Goal: Communication & Community: Participate in discussion

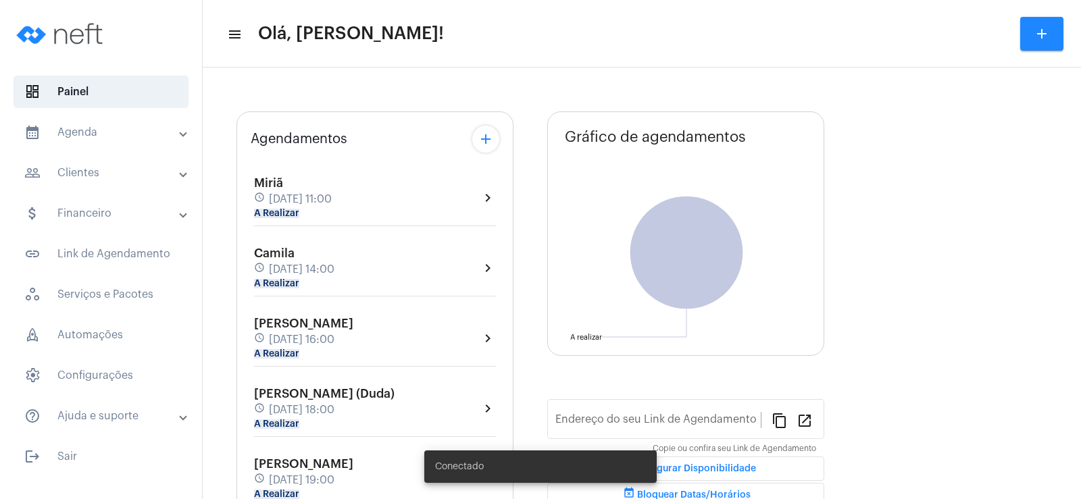
type input "[URL][DOMAIN_NAME]"
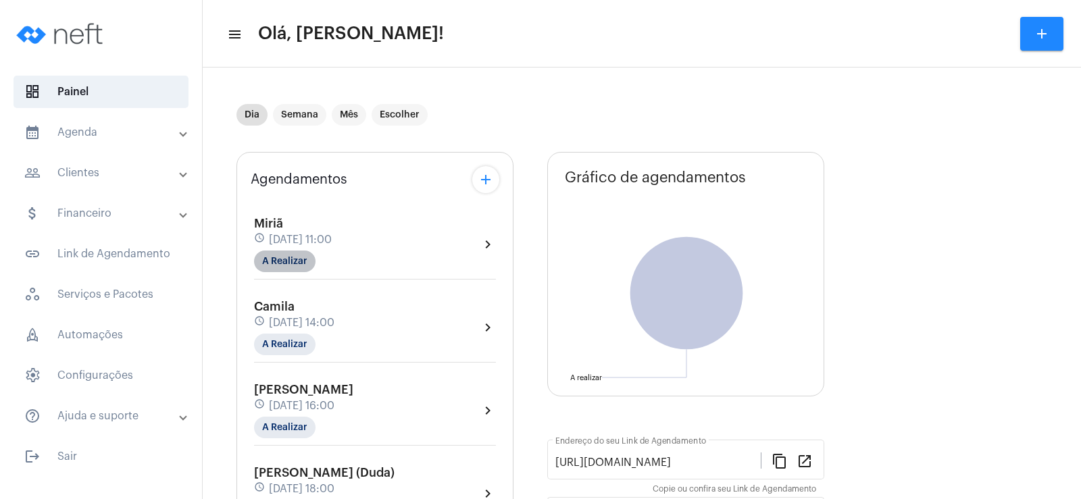
click at [283, 267] on mat-chip "A Realizar" at bounding box center [284, 262] width 61 height 22
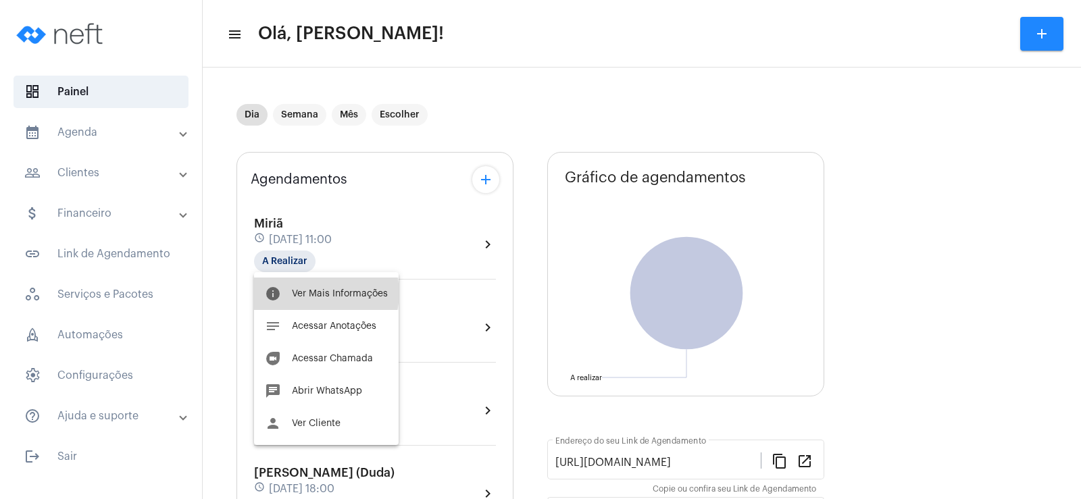
click at [318, 293] on span "Ver Mais Informações" at bounding box center [340, 293] width 96 height 9
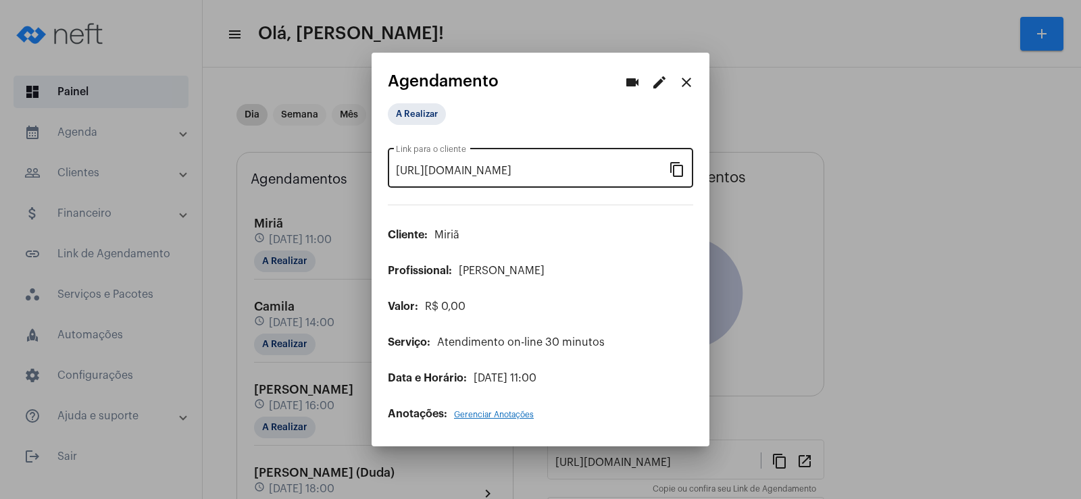
click at [671, 174] on mat-icon "content_copy" at bounding box center [677, 169] width 16 height 16
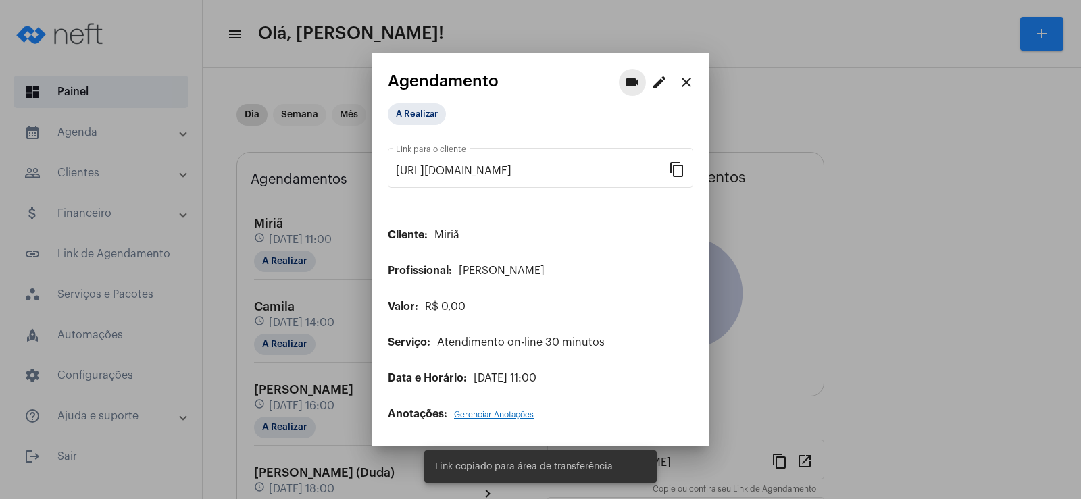
click at [628, 84] on mat-icon "videocam" at bounding box center [632, 82] width 16 height 16
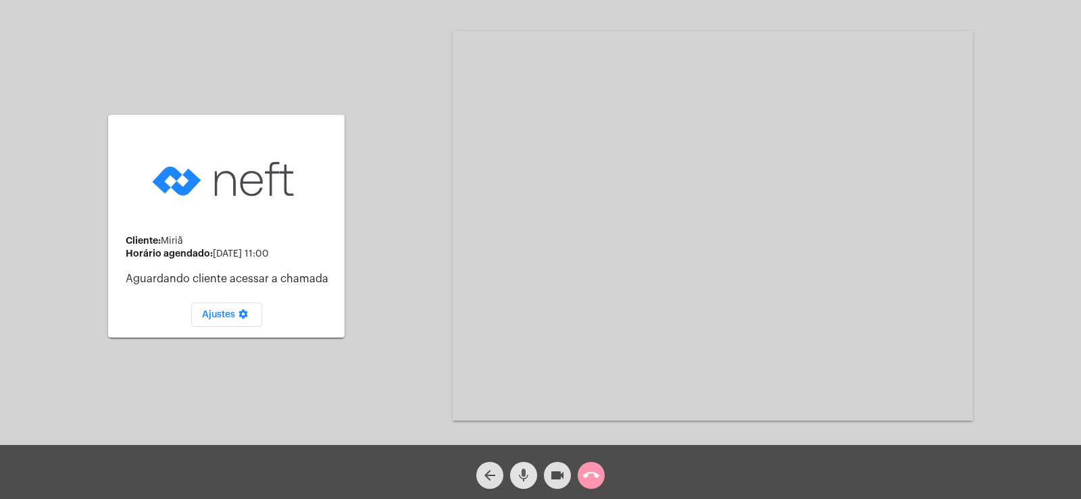
click at [531, 465] on span "mic" at bounding box center [524, 475] width 16 height 27
click at [557, 474] on mat-icon "videocam" at bounding box center [557, 476] width 16 height 16
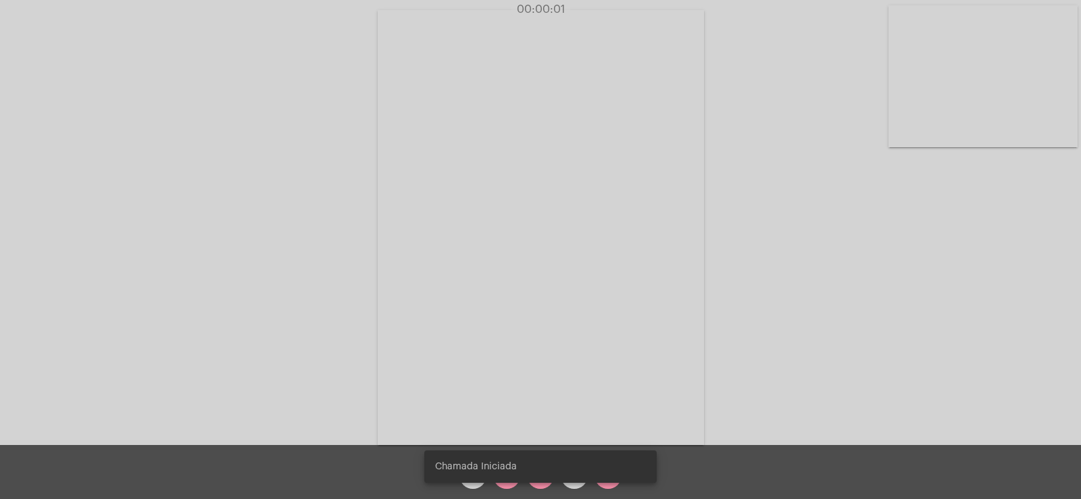
click at [506, 483] on div "Chamada Iniciada" at bounding box center [540, 467] width 265 height 65
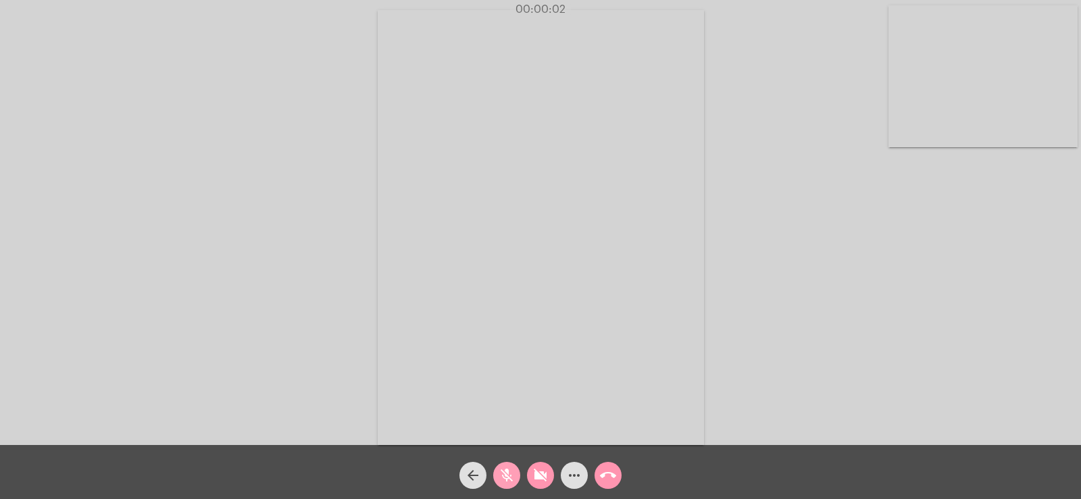
click at [506, 483] on mat-icon "mic_off" at bounding box center [507, 476] width 16 height 16
click at [540, 480] on mat-icon "videocam_off" at bounding box center [540, 476] width 16 height 16
click at [577, 480] on mat-icon "more_horiz" at bounding box center [574, 476] width 16 height 16
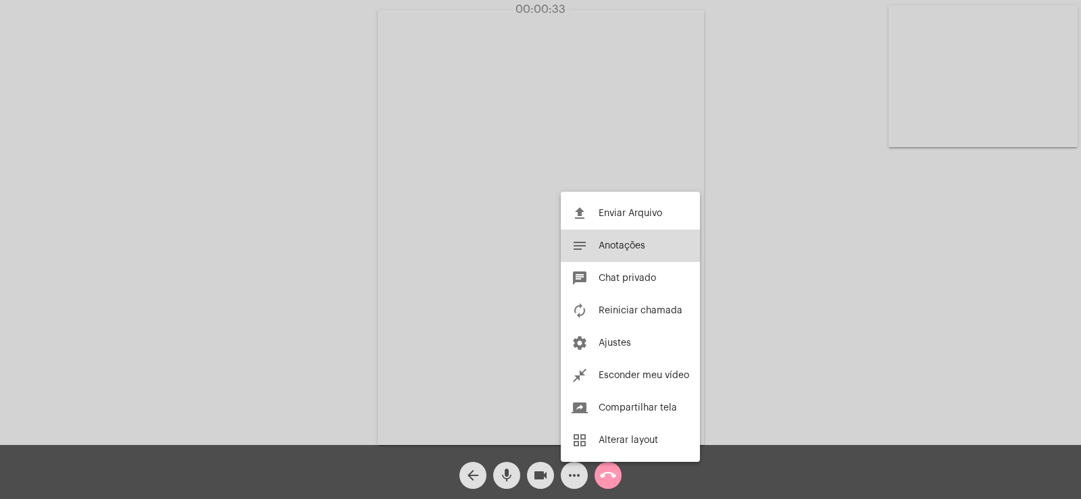
click at [626, 244] on span "Anotações" at bounding box center [622, 245] width 47 height 9
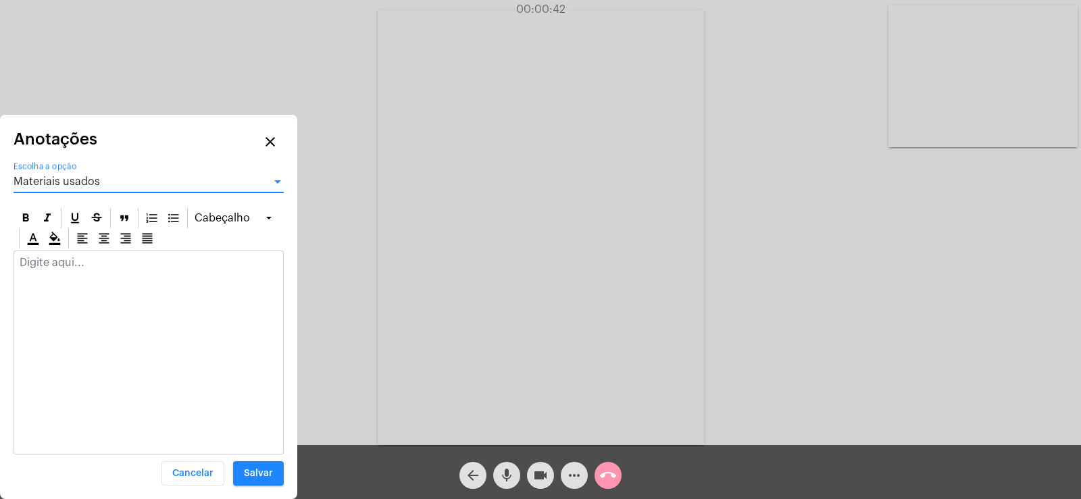
click at [89, 182] on span "Materiais usados" at bounding box center [57, 181] width 86 height 11
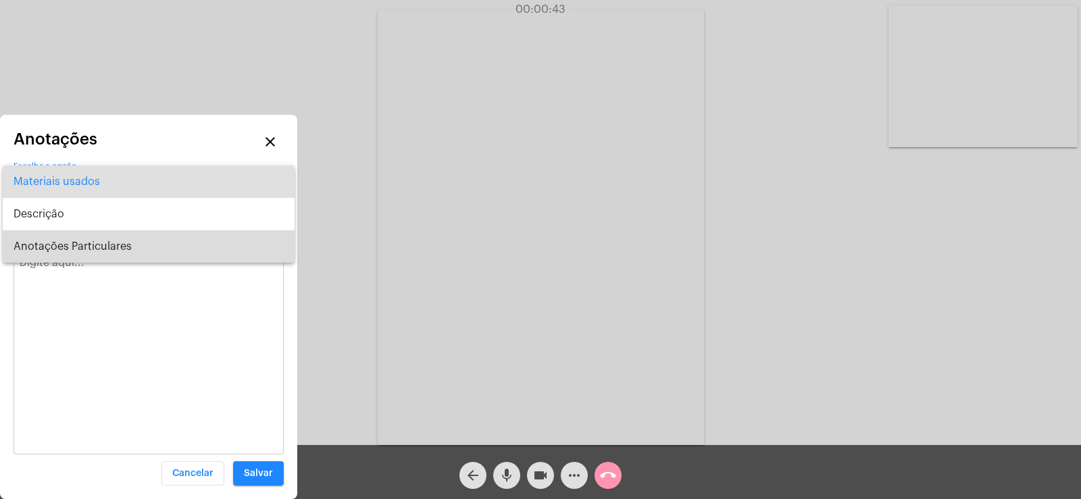
click at [84, 239] on span "Anotações Particulares" at bounding box center [149, 246] width 270 height 32
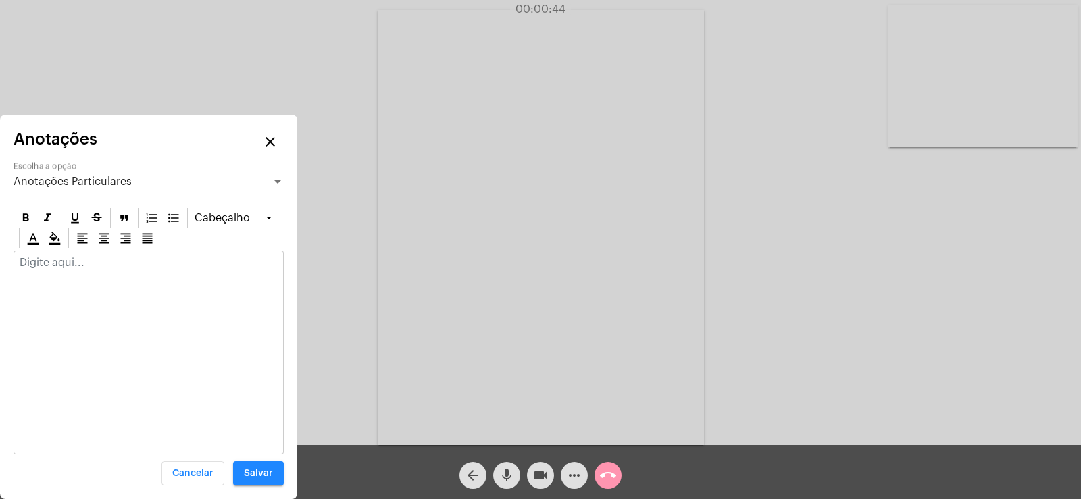
click at [66, 276] on div at bounding box center [148, 266] width 269 height 30
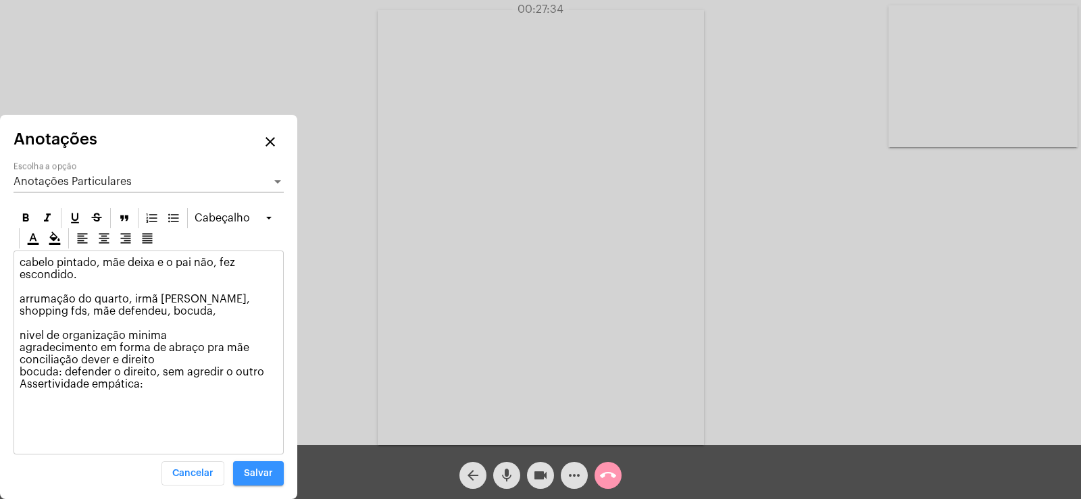
click at [264, 473] on span "Salvar" at bounding box center [258, 473] width 29 height 9
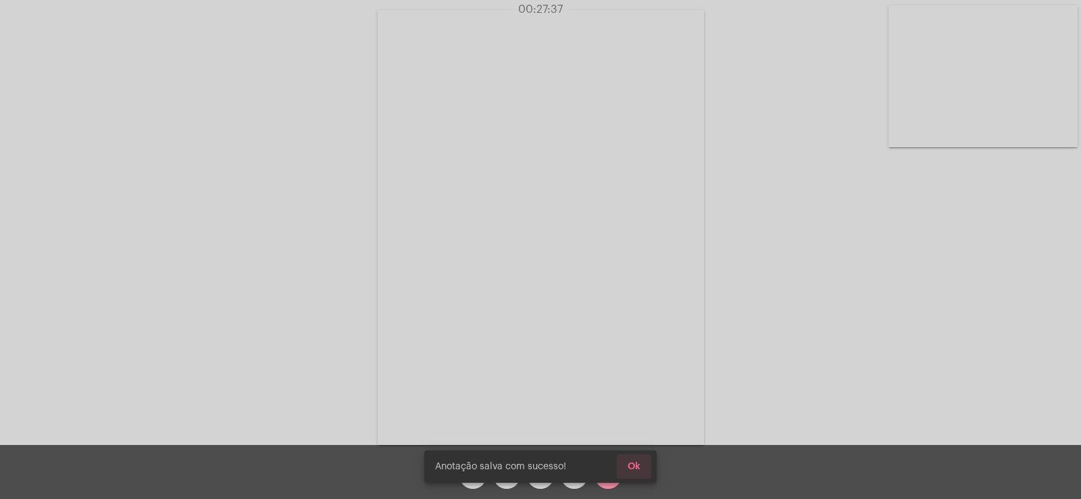
click at [636, 466] on span "Ok" at bounding box center [634, 466] width 13 height 9
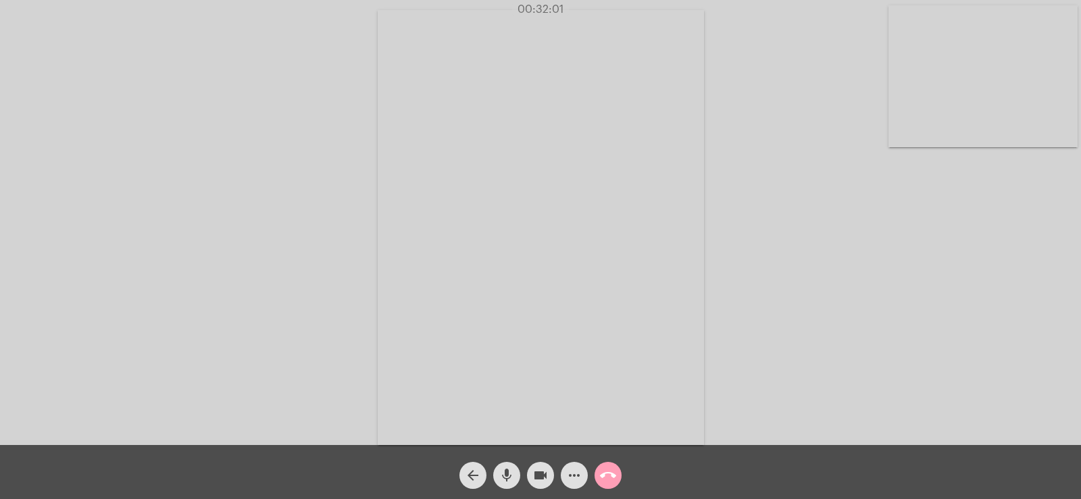
click at [604, 480] on mat-icon "call_end" at bounding box center [608, 476] width 16 height 16
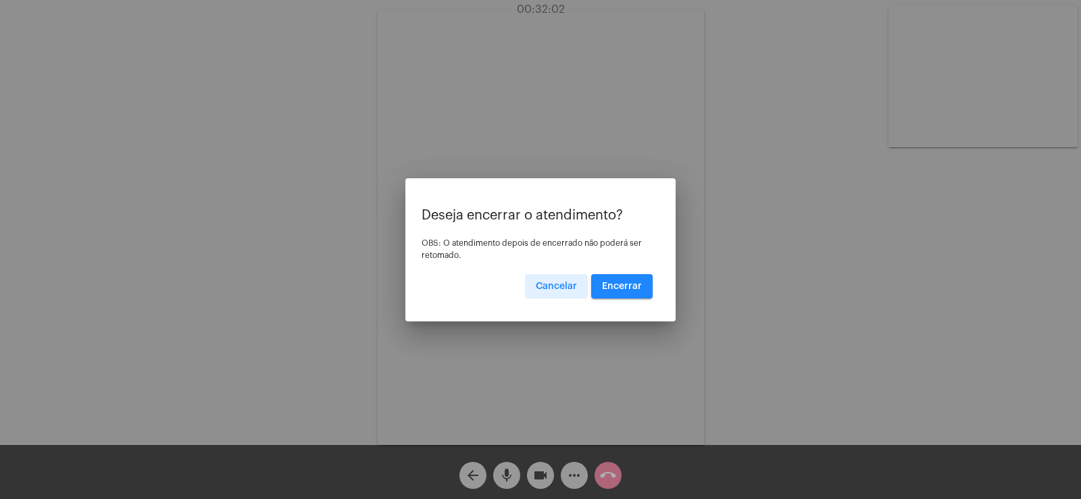
click at [633, 291] on span "Encerrar" at bounding box center [622, 286] width 40 height 9
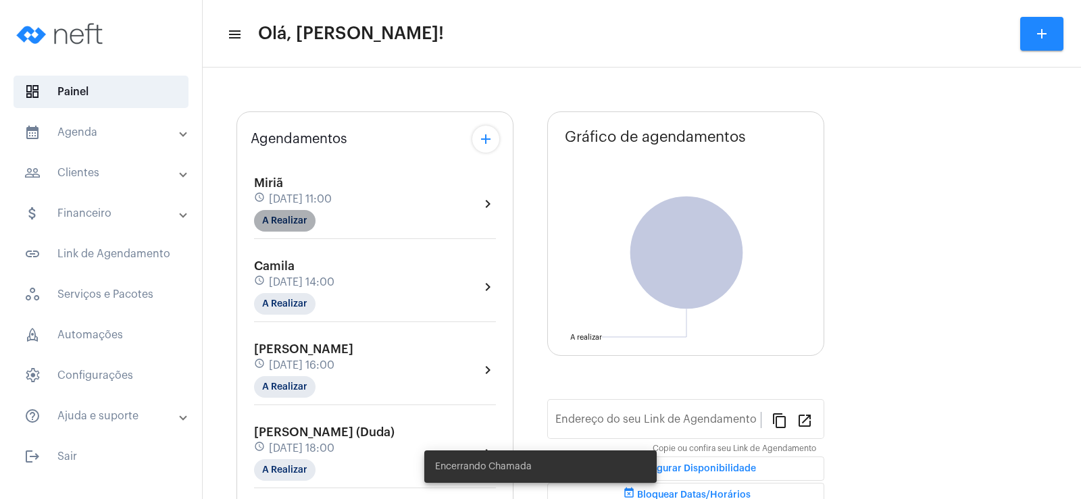
click at [276, 220] on mat-chip "A Realizar" at bounding box center [284, 221] width 61 height 22
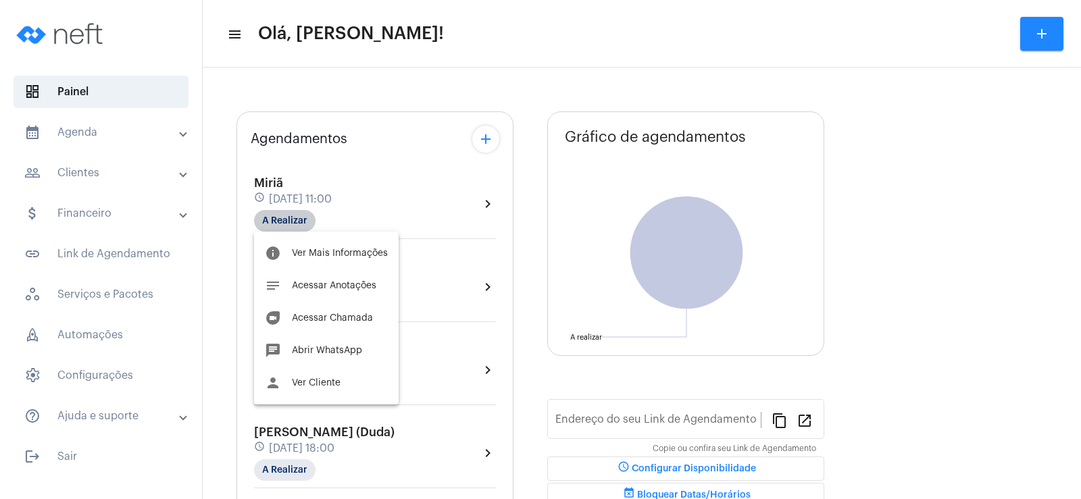
type input "[URL][DOMAIN_NAME]"
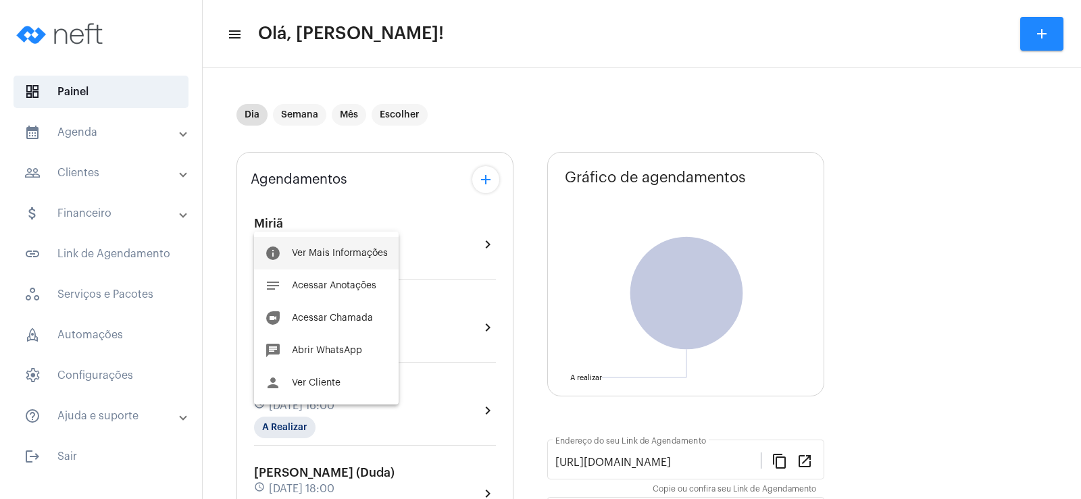
click at [302, 239] on button "info Ver Mais Informações" at bounding box center [326, 253] width 145 height 32
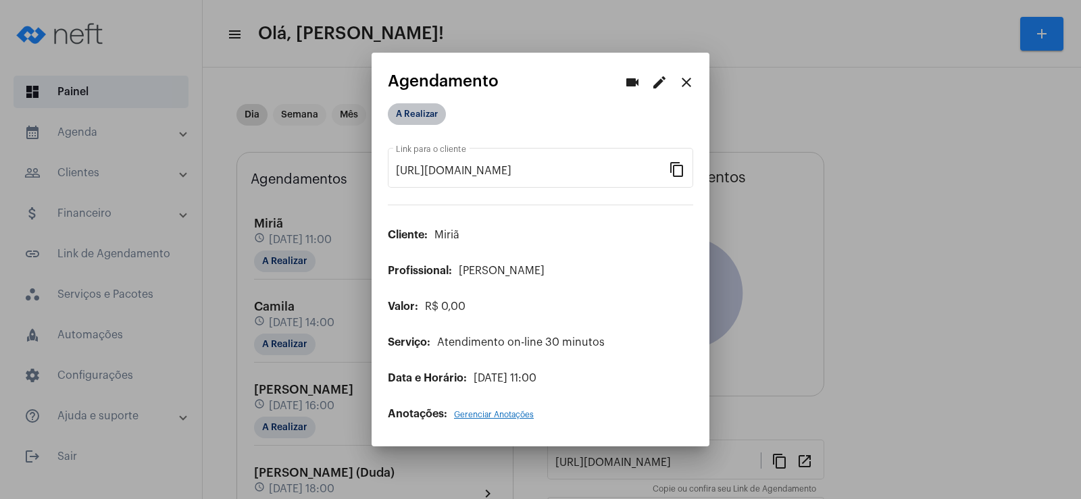
click at [420, 104] on mat-chip "A Realizar" at bounding box center [417, 114] width 58 height 22
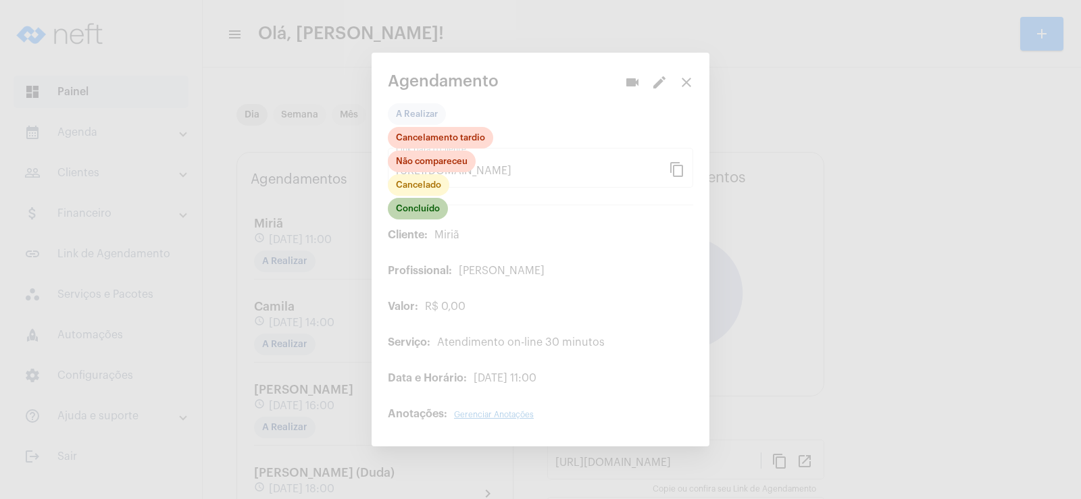
click at [427, 216] on mat-chip "Concluído" at bounding box center [418, 209] width 60 height 22
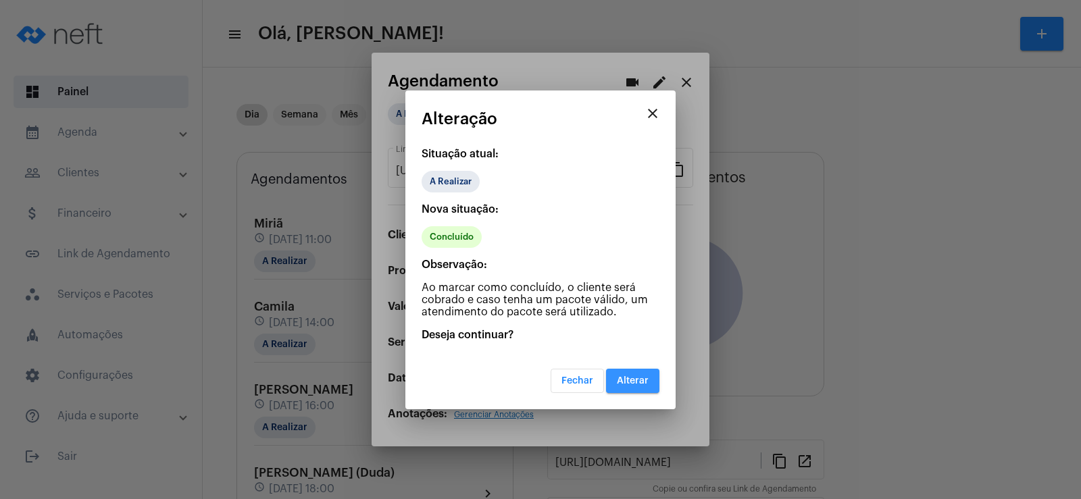
click at [645, 385] on span "Alterar" at bounding box center [633, 380] width 32 height 9
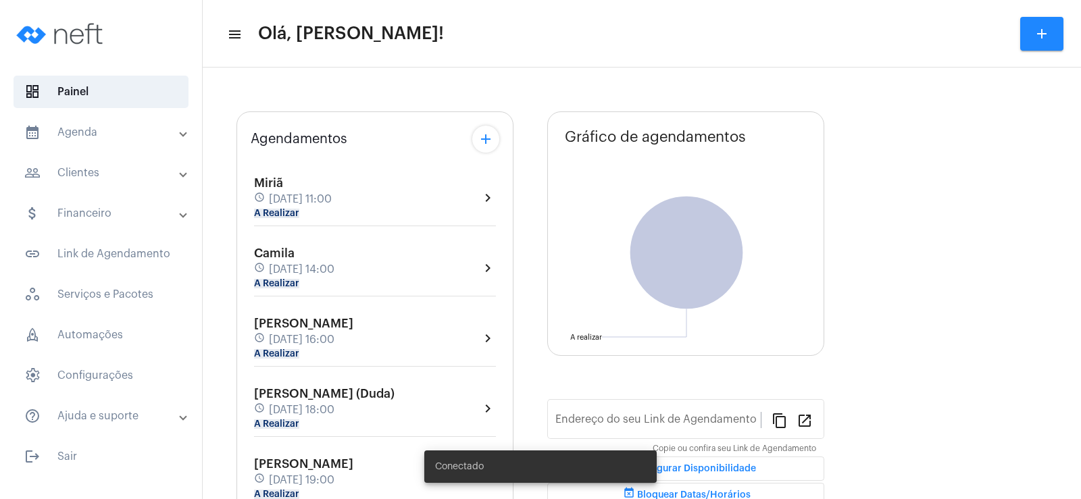
type input "[URL][DOMAIN_NAME]"
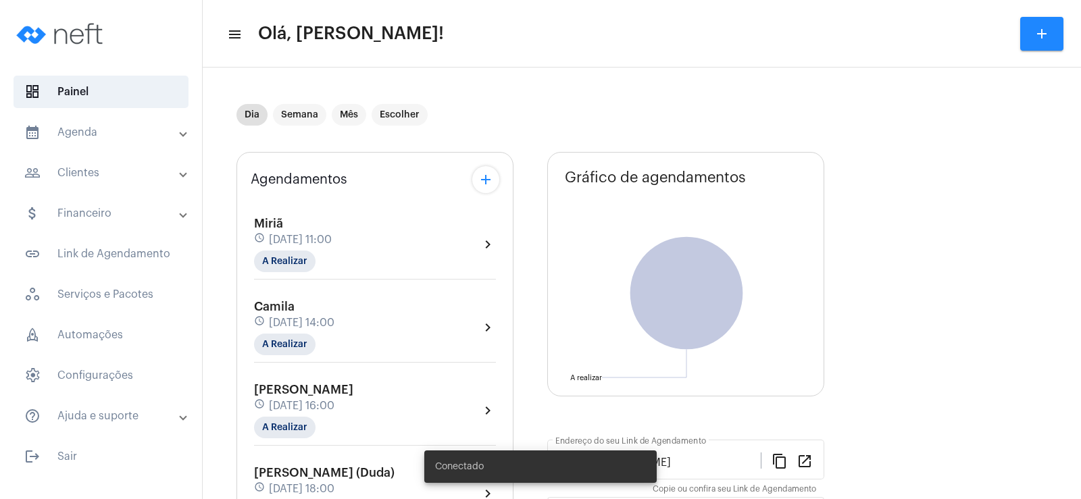
click at [115, 173] on mat-panel-title "people_outline Clientes" at bounding box center [102, 173] width 156 height 16
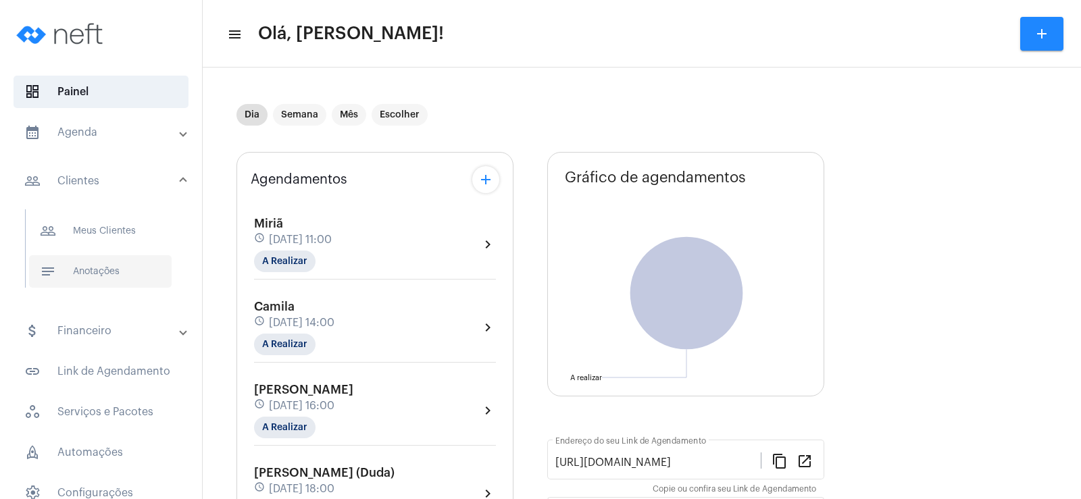
click at [107, 273] on span "notes Anotações" at bounding box center [100, 271] width 143 height 32
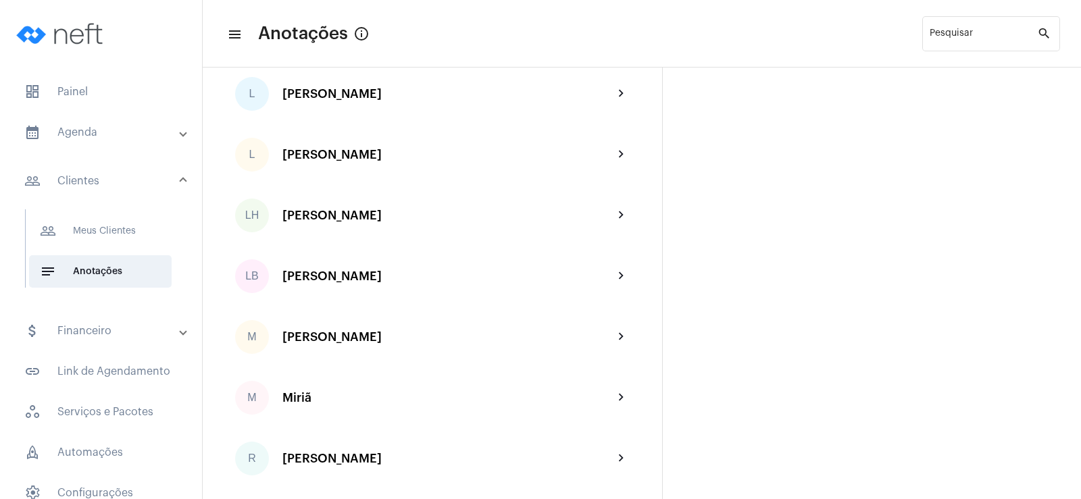
scroll to position [1622, 0]
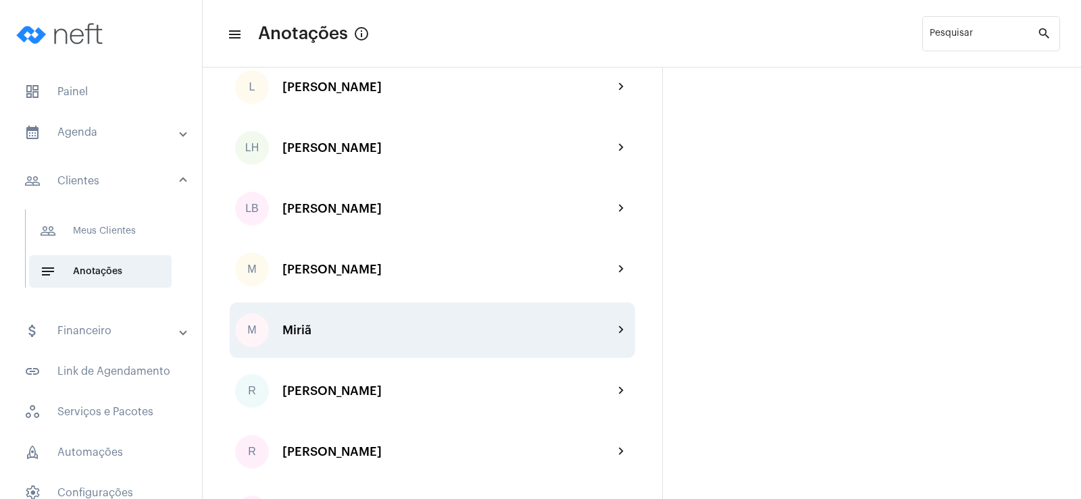
click at [322, 324] on div "Miriã" at bounding box center [447, 331] width 331 height 14
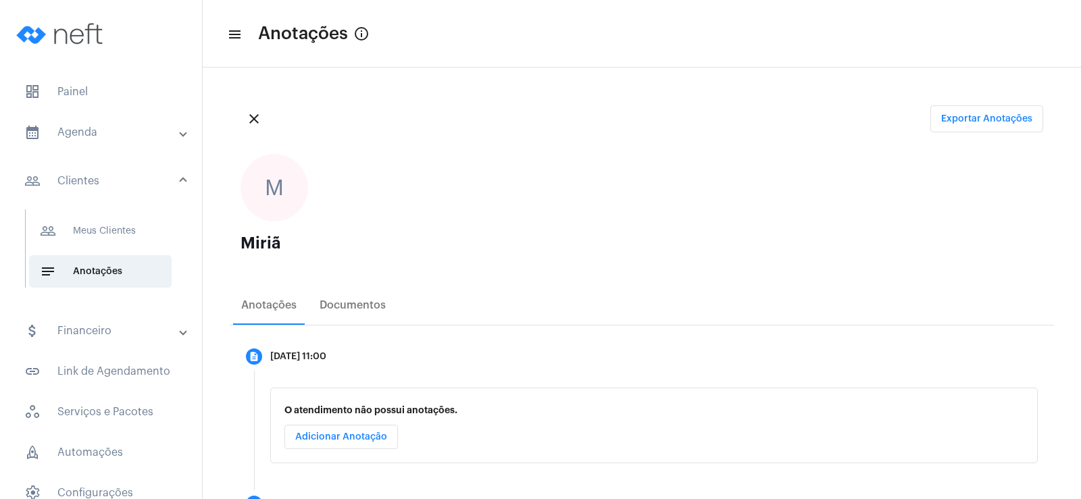
scroll to position [203, 0]
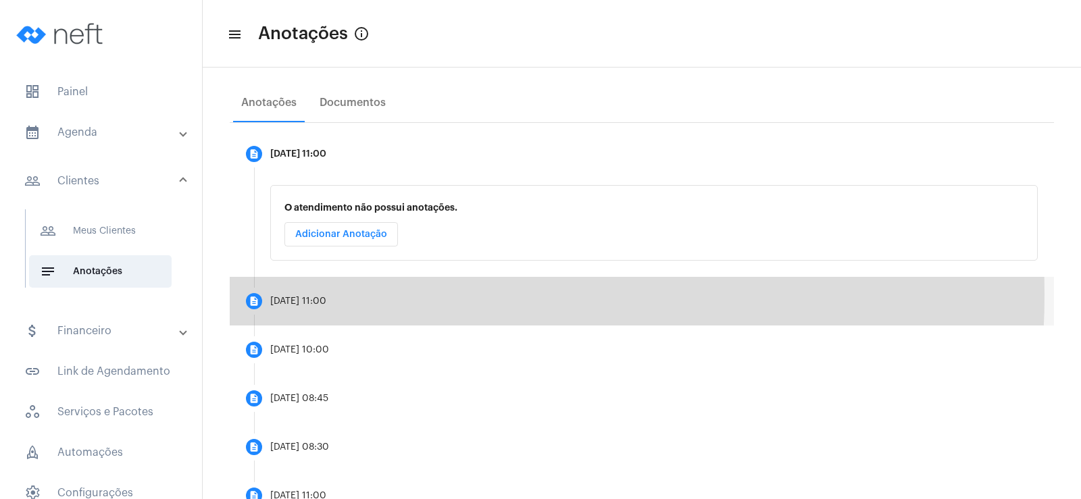
click at [321, 295] on mat-step-header "description [DATE] 11:00" at bounding box center [642, 301] width 824 height 49
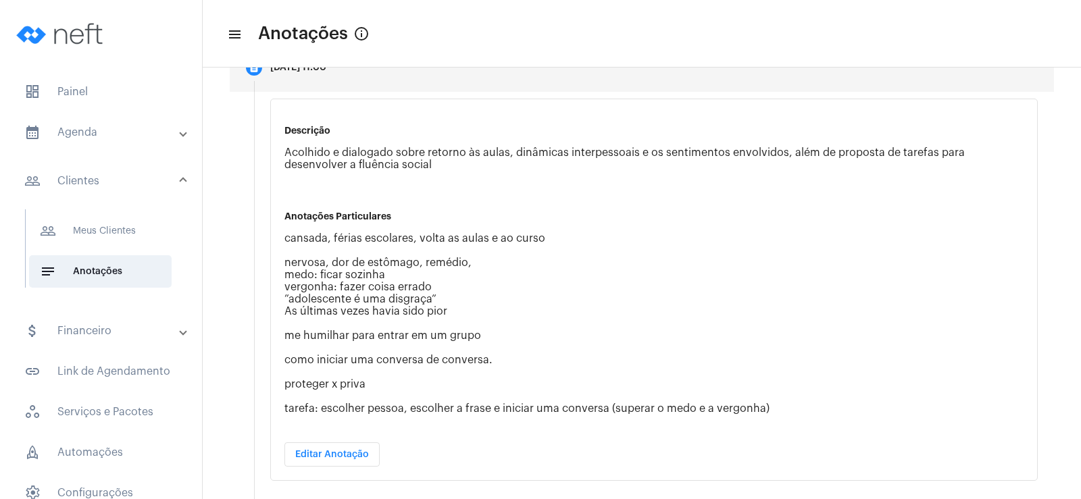
scroll to position [405, 0]
